Goal: Navigation & Orientation: Find specific page/section

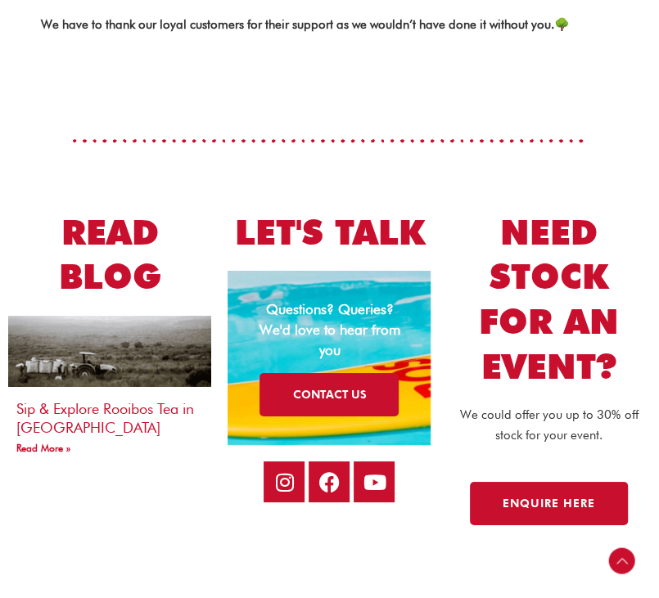
scroll to position [3022, 0]
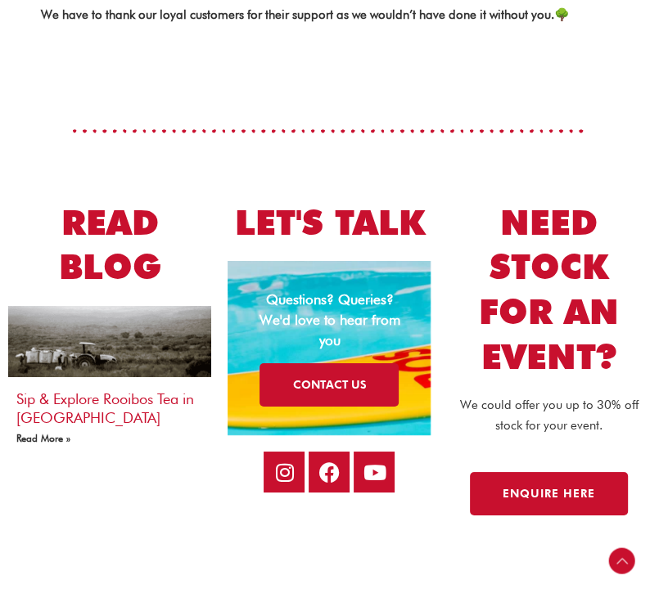
click at [43, 437] on link "Read More »" at bounding box center [43, 438] width 54 height 12
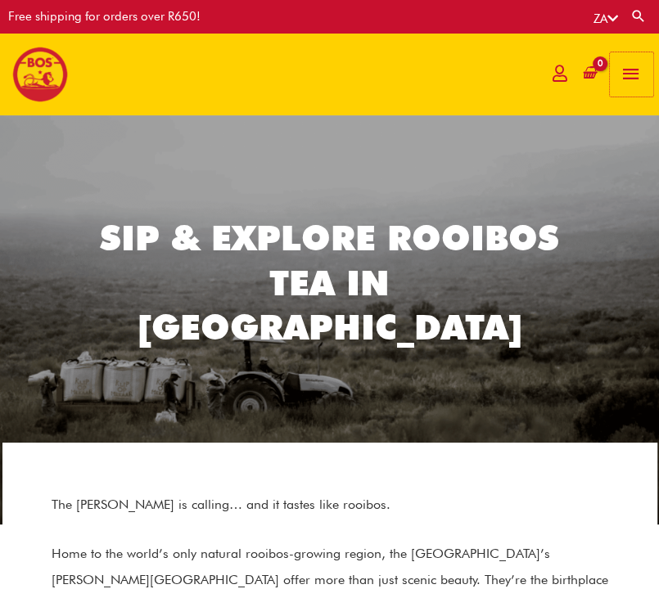
click at [634, 74] on span "button" at bounding box center [631, 74] width 22 height 44
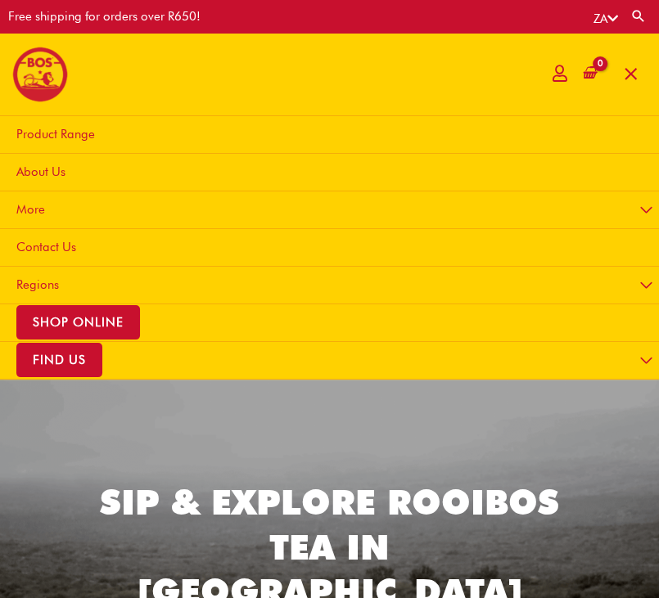
click at [52, 169] on span "About Us" at bounding box center [40, 172] width 49 height 15
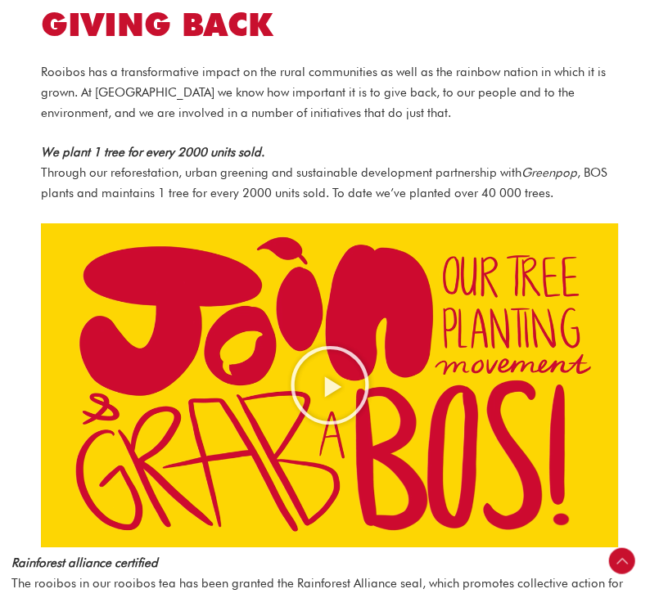
scroll to position [2741, 0]
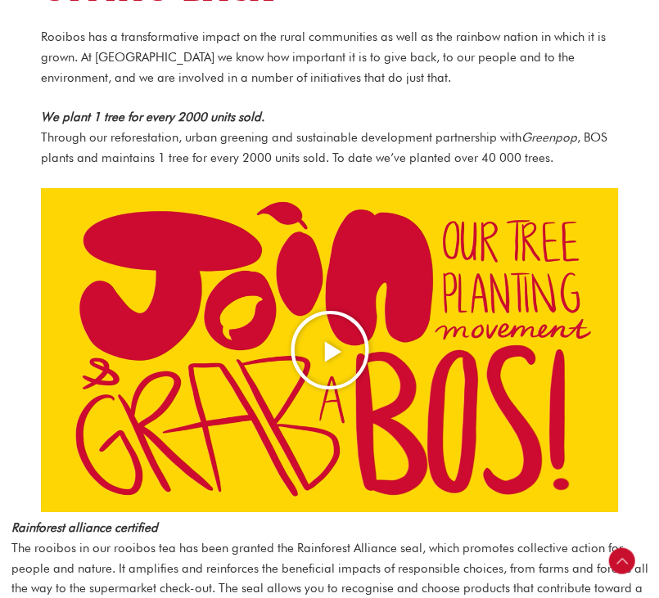
click at [331, 327] on icon "Play Video about screenshot 2025 08 20 at 14.36.24" at bounding box center [330, 350] width 82 height 82
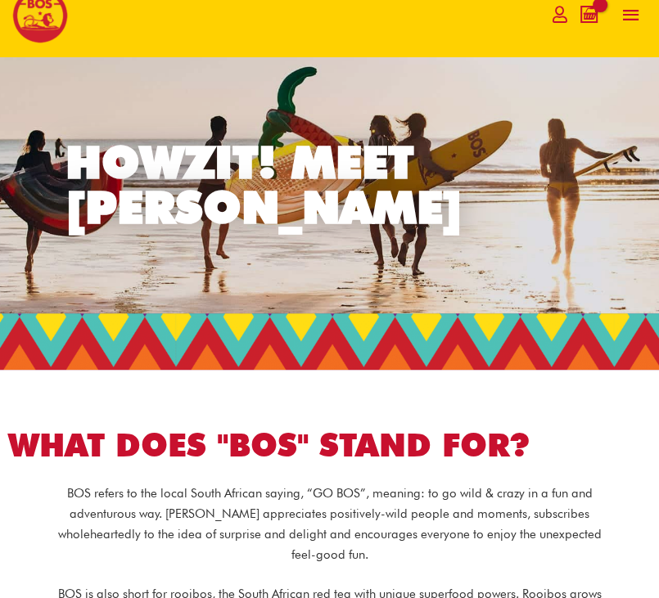
scroll to position [0, 0]
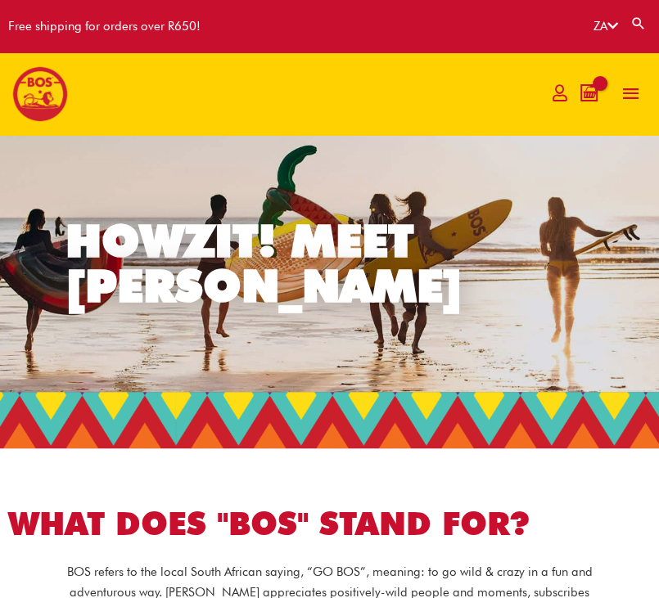
click at [594, 88] on icon "View Shopping Cart, empty" at bounding box center [589, 93] width 14 height 15
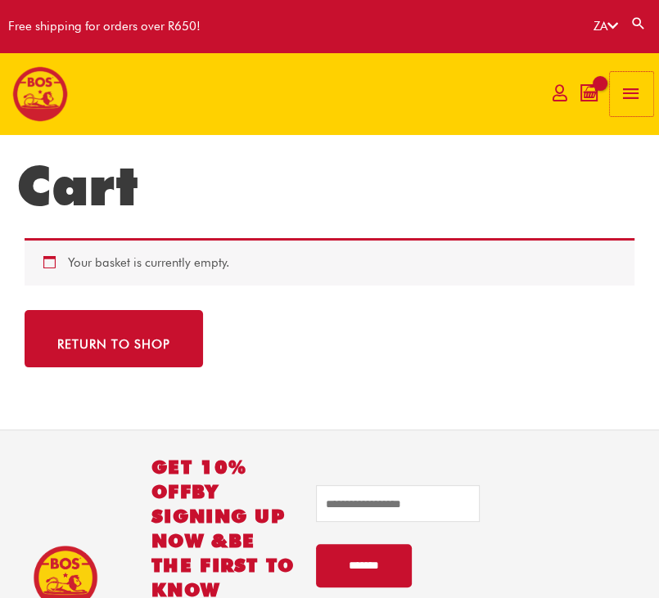
click at [629, 90] on span "button" at bounding box center [631, 94] width 22 height 44
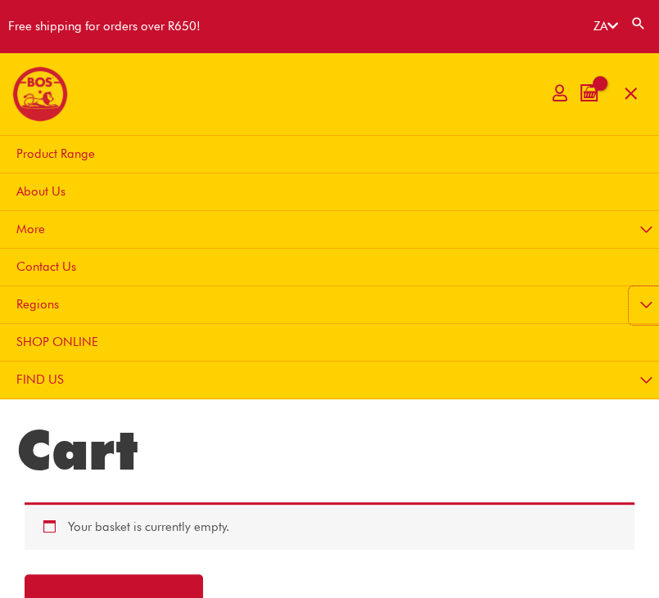
click at [644, 307] on button "Menu Toggle" at bounding box center [646, 306] width 35 height 38
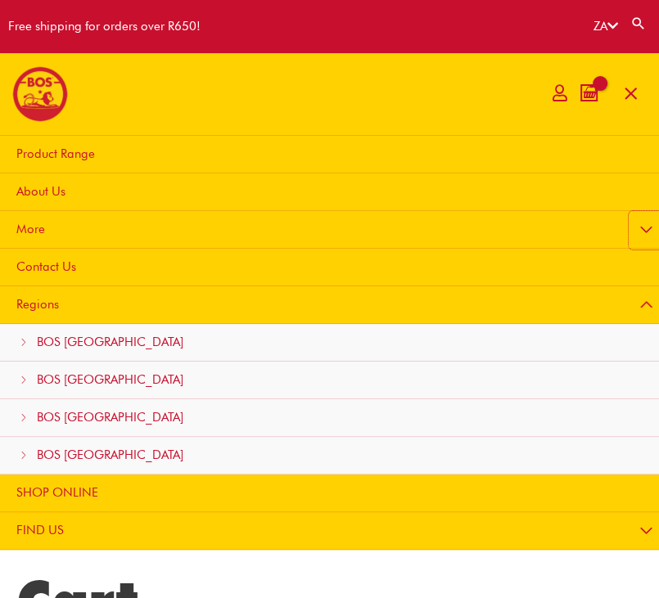
click at [648, 228] on button "Menu Toggle" at bounding box center [646, 230] width 35 height 38
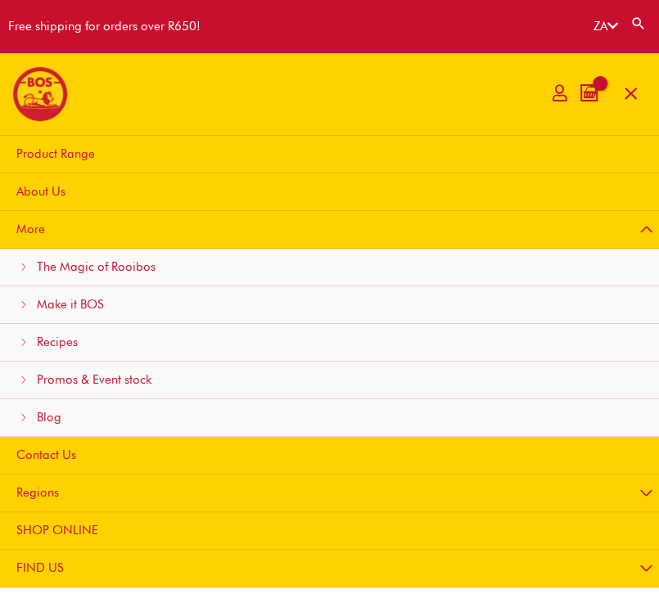
click at [47, 421] on span "Blog" at bounding box center [49, 417] width 25 height 15
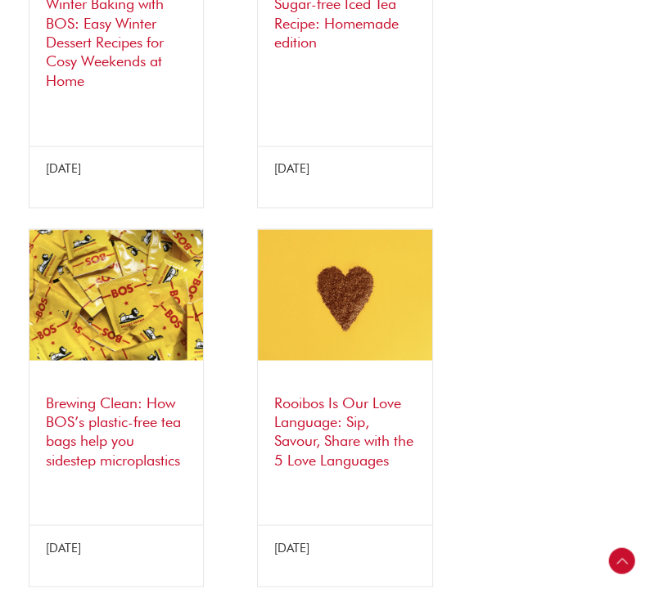
scroll to position [1356, 0]
